Goal: Task Accomplishment & Management: Complete application form

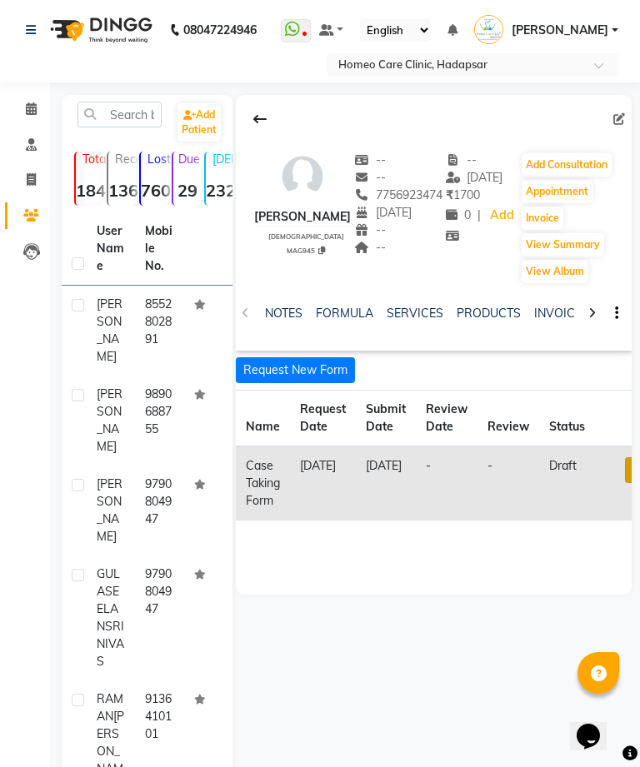
click at [157, 333] on td "8552802891" at bounding box center [159, 331] width 48 height 90
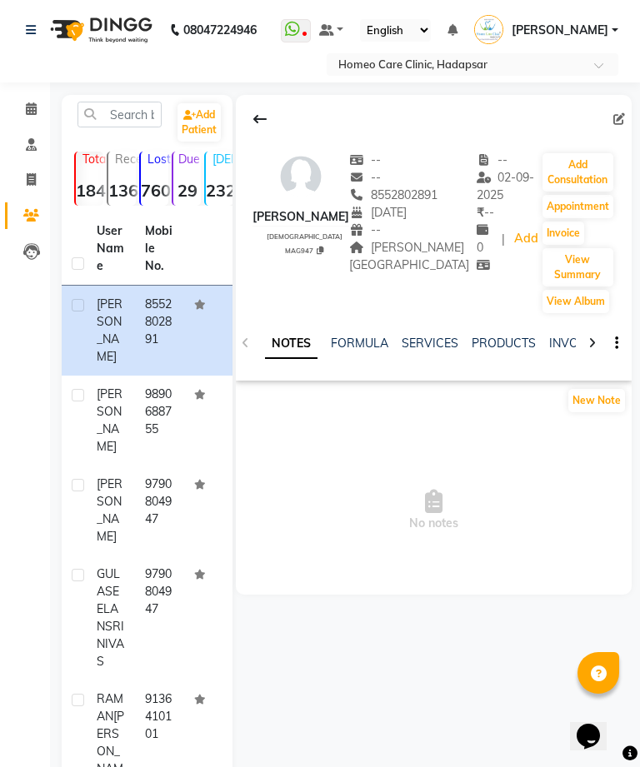
click at [186, 341] on td at bounding box center [208, 331] width 48 height 90
click at [540, 337] on link "FORMS" at bounding box center [548, 343] width 42 height 15
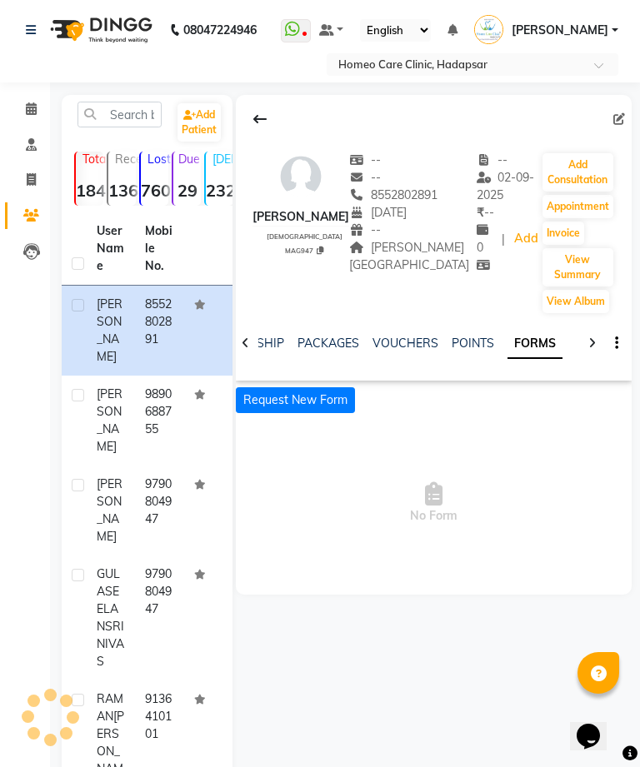
scroll to position [0, 368]
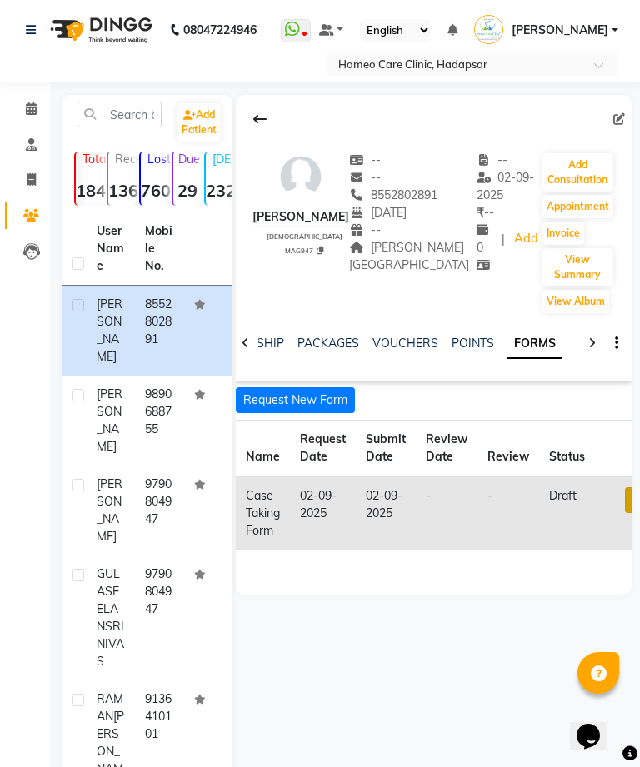
click at [630, 496] on link at bounding box center [636, 500] width 22 height 26
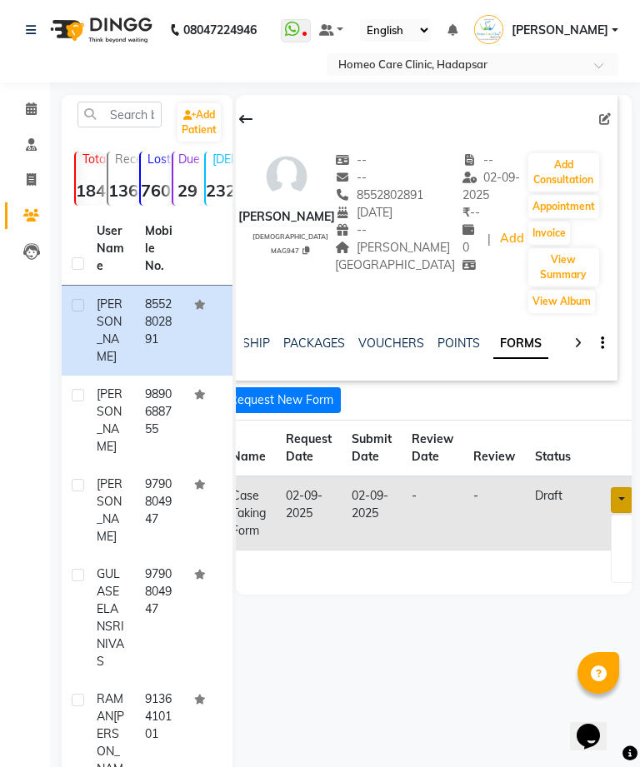
click at [620, 493] on link at bounding box center [621, 500] width 22 height 26
click at [623, 496] on link at bounding box center [621, 500] width 22 height 26
click at [600, 558] on link "Open in staff mode" at bounding box center [556, 562] width 157 height 27
click at [621, 501] on link at bounding box center [621, 500] width 22 height 26
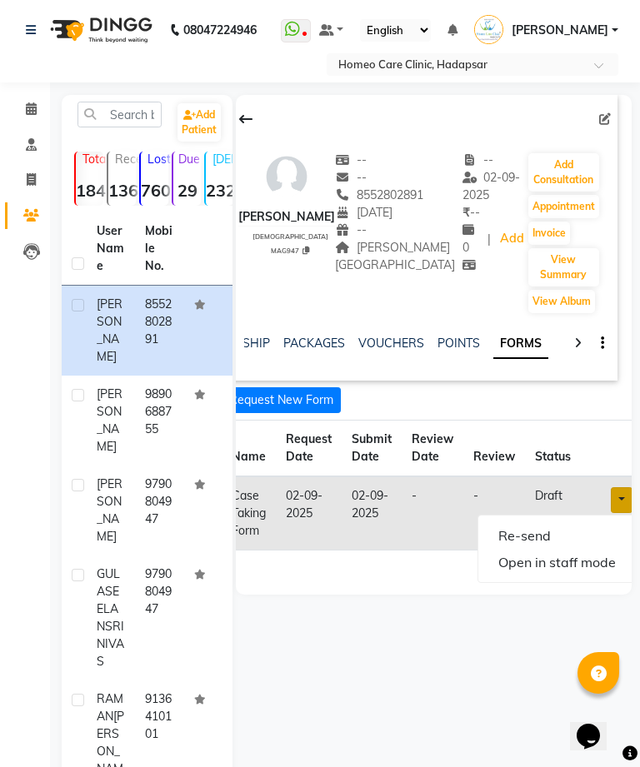
click at [612, 559] on link "Open in staff mode" at bounding box center [556, 562] width 157 height 27
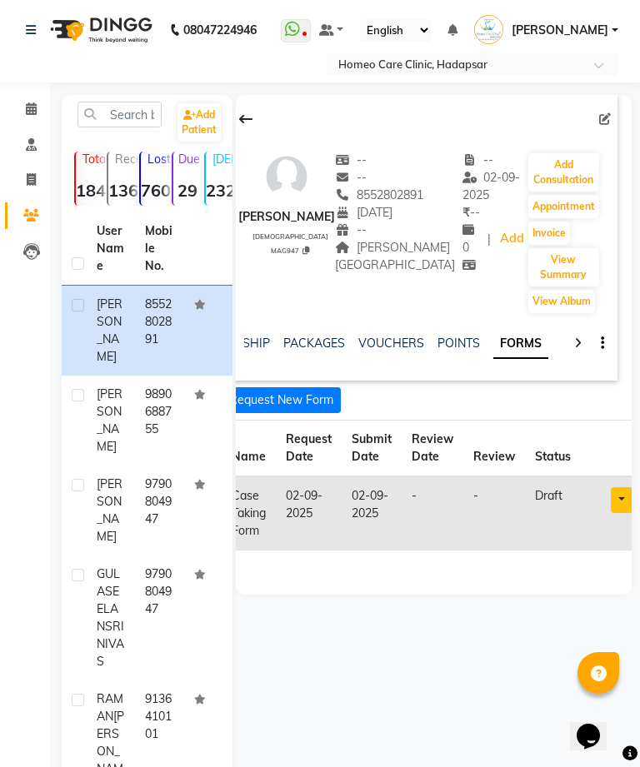
scroll to position [0, 353]
click at [578, 165] on button "Add Consultation" at bounding box center [563, 172] width 71 height 38
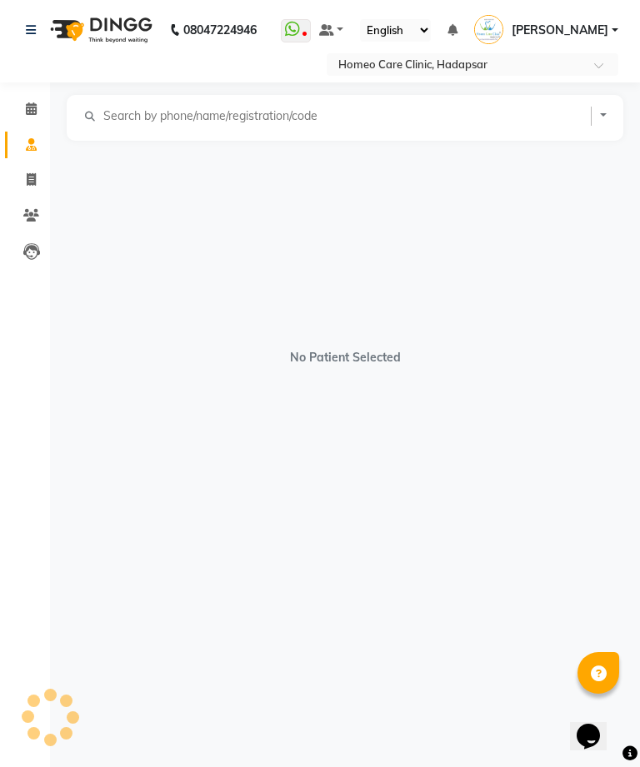
select select "[DEMOGRAPHIC_DATA]"
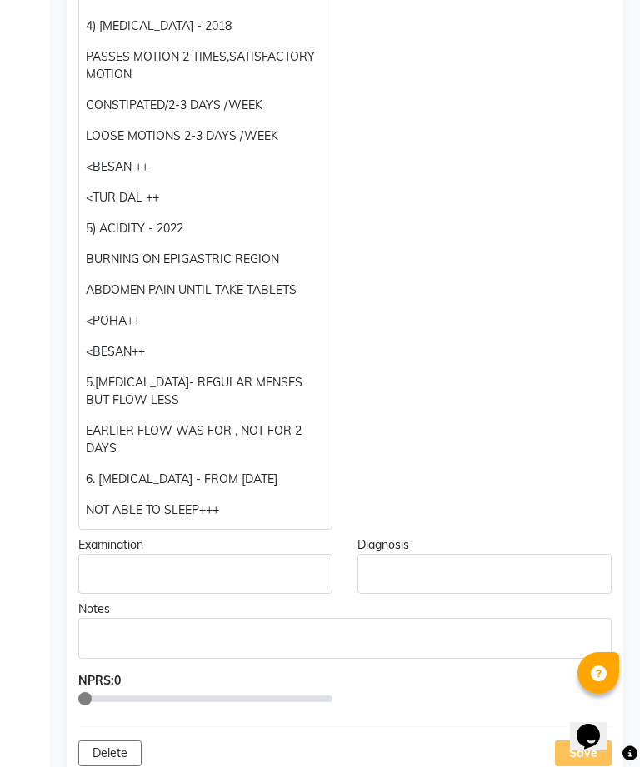
scroll to position [1091, 0]
click at [233, 437] on p "EARLIER FLOW WAS FOR , NOT FOR 2 DAYS" at bounding box center [205, 441] width 238 height 35
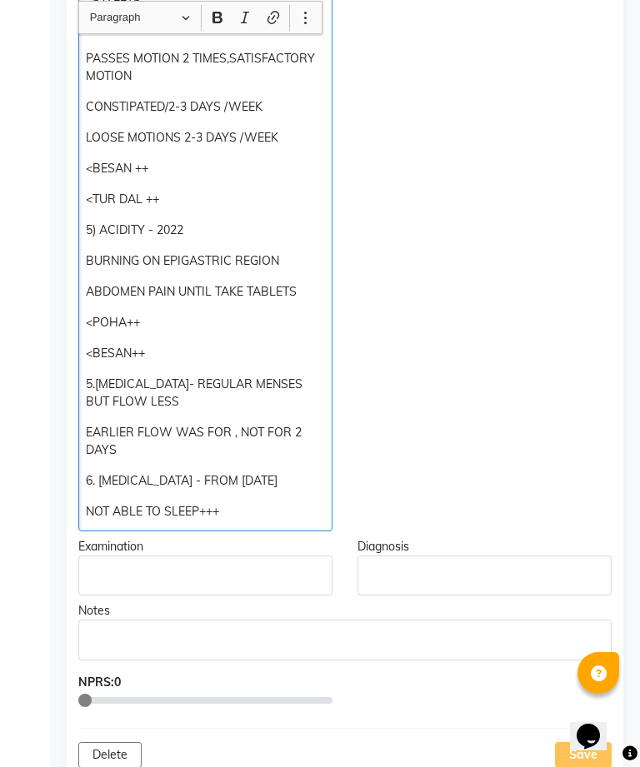
click at [227, 432] on p "EARLIER FLOW WAS FOR , NOT FOR 2 DAYS" at bounding box center [205, 441] width 238 height 35
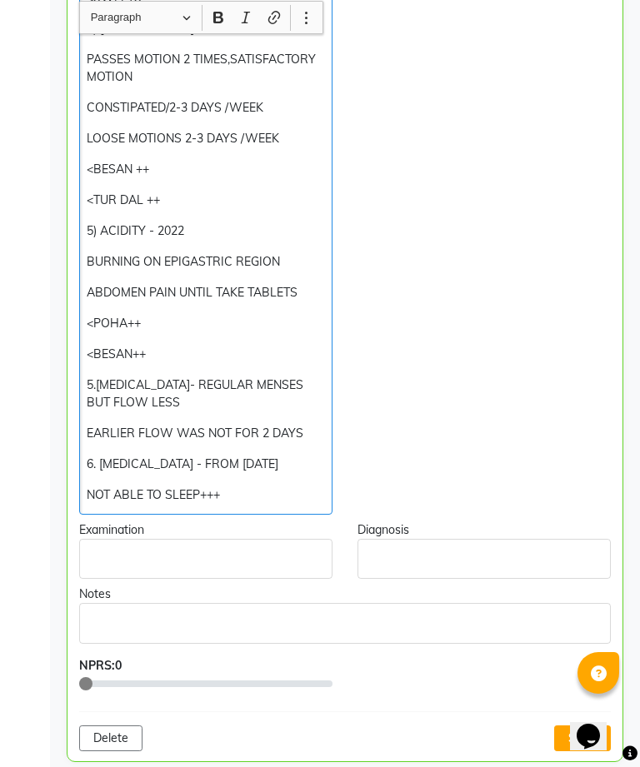
click at [135, 442] on p "EARLIER FLOW WAS NOT FOR 2 DAYS" at bounding box center [205, 433] width 237 height 17
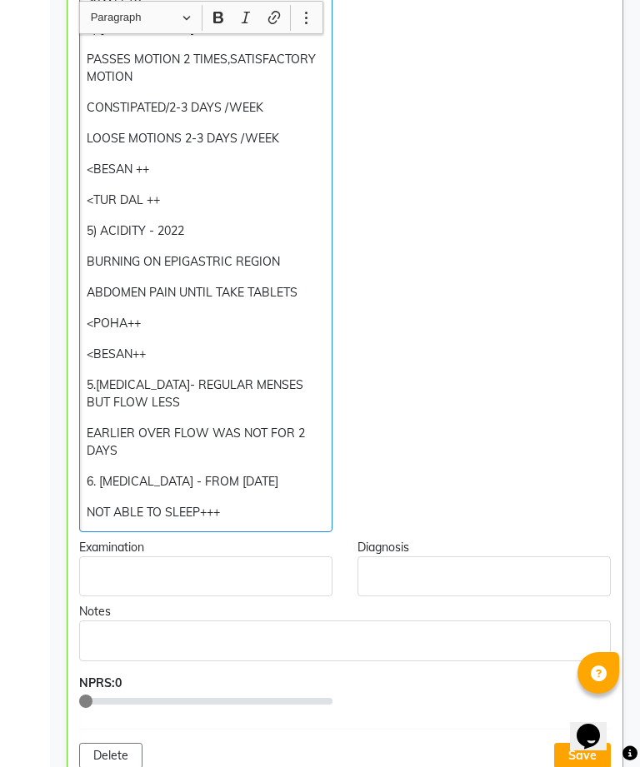
click at [211, 434] on p "EARLIER OVER FLOW WAS NOT FOR 2 DAYS" at bounding box center [205, 442] width 237 height 35
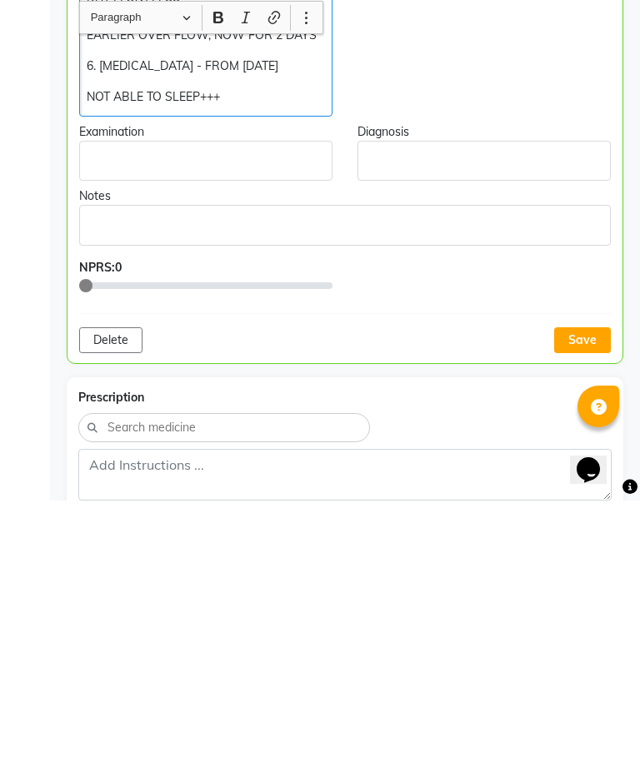
click at [585, 594] on button "Save" at bounding box center [582, 607] width 57 height 26
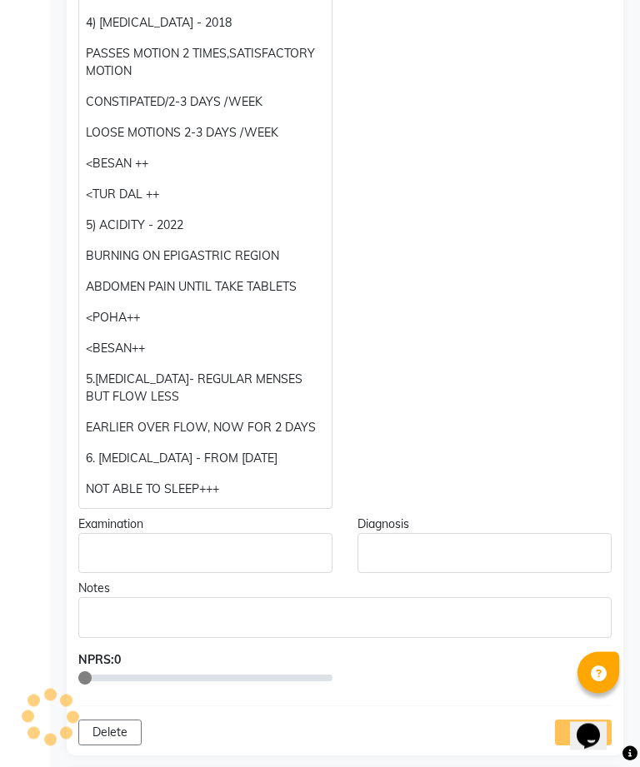
scroll to position [1096, 0]
